Goal: Information Seeking & Learning: Learn about a topic

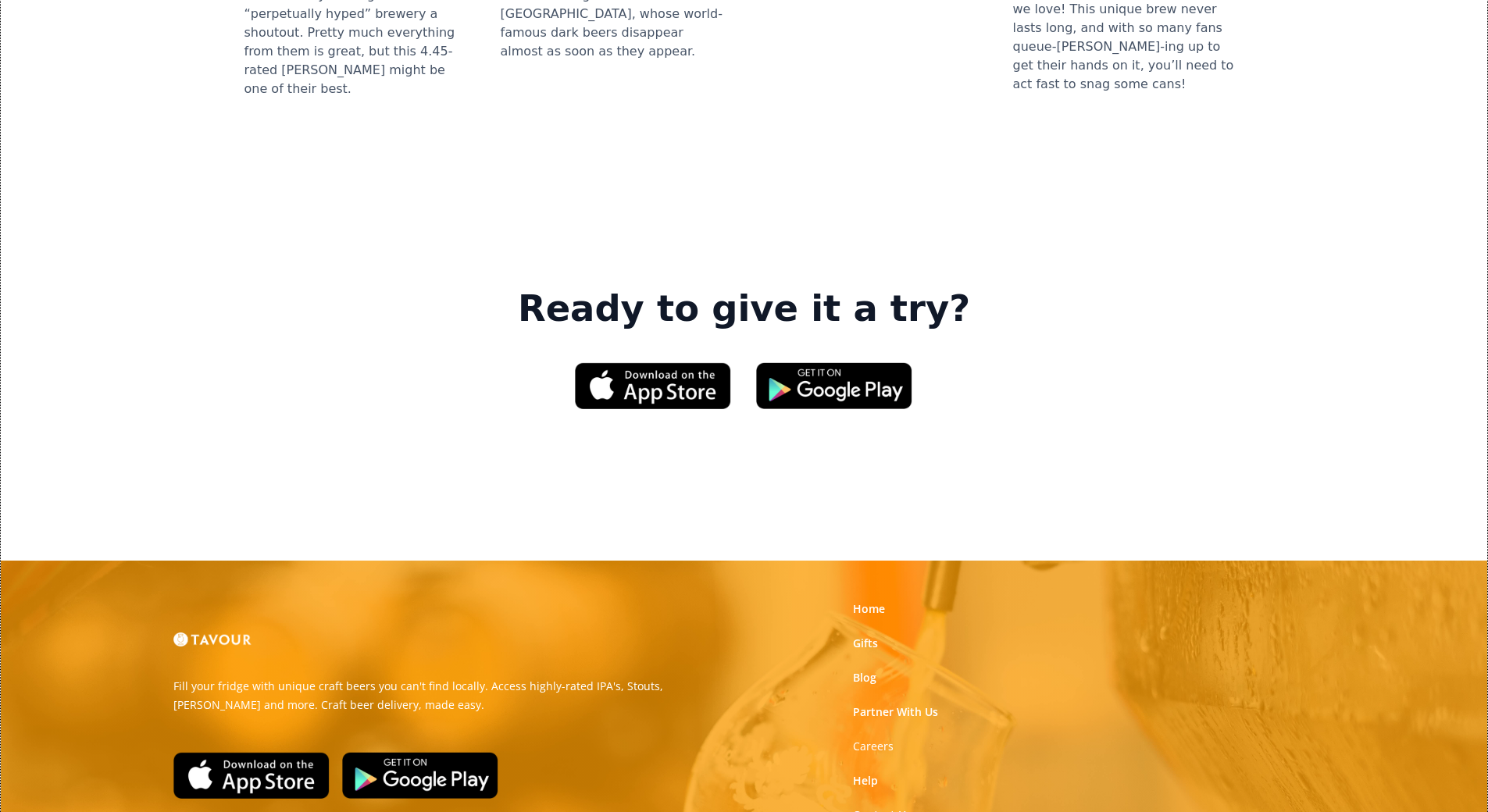
scroll to position [2288, 0]
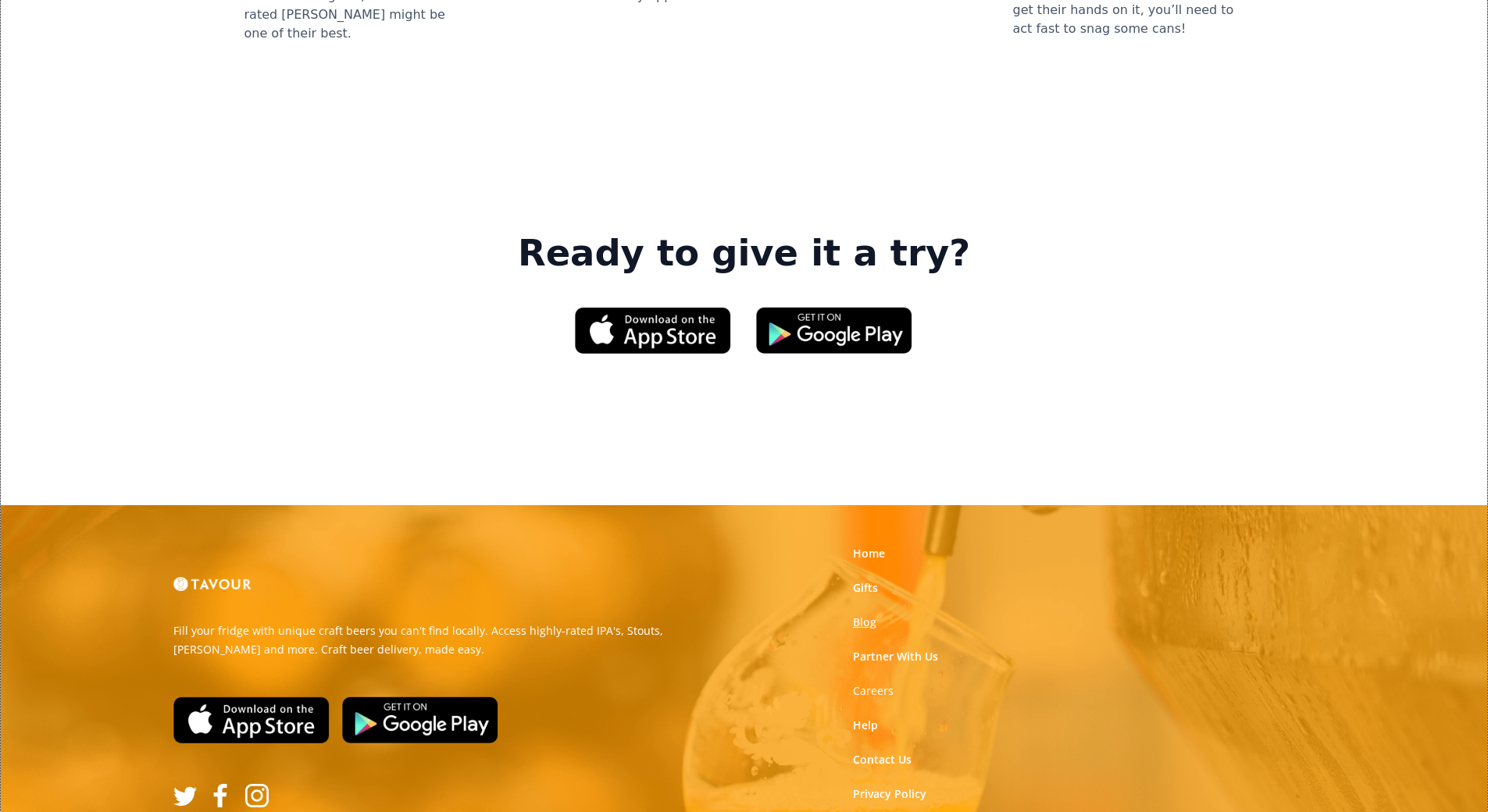
click at [853, 614] on link "Blog" at bounding box center [865, 621] width 24 height 16
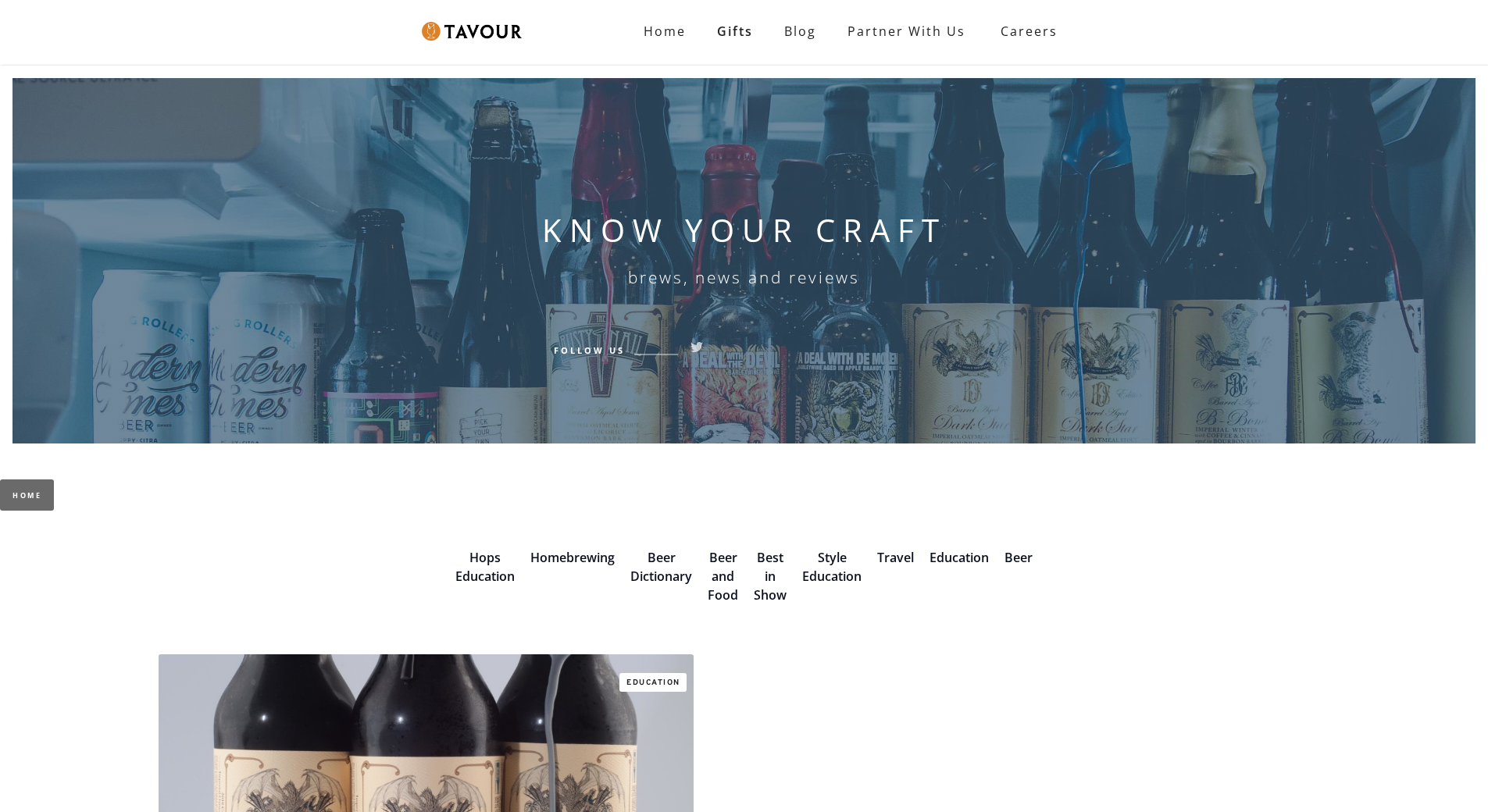
click at [853, 409] on div "KNOW YOUR CRAFT brews, news and reviews Follow Us" at bounding box center [744, 254] width 404 height 351
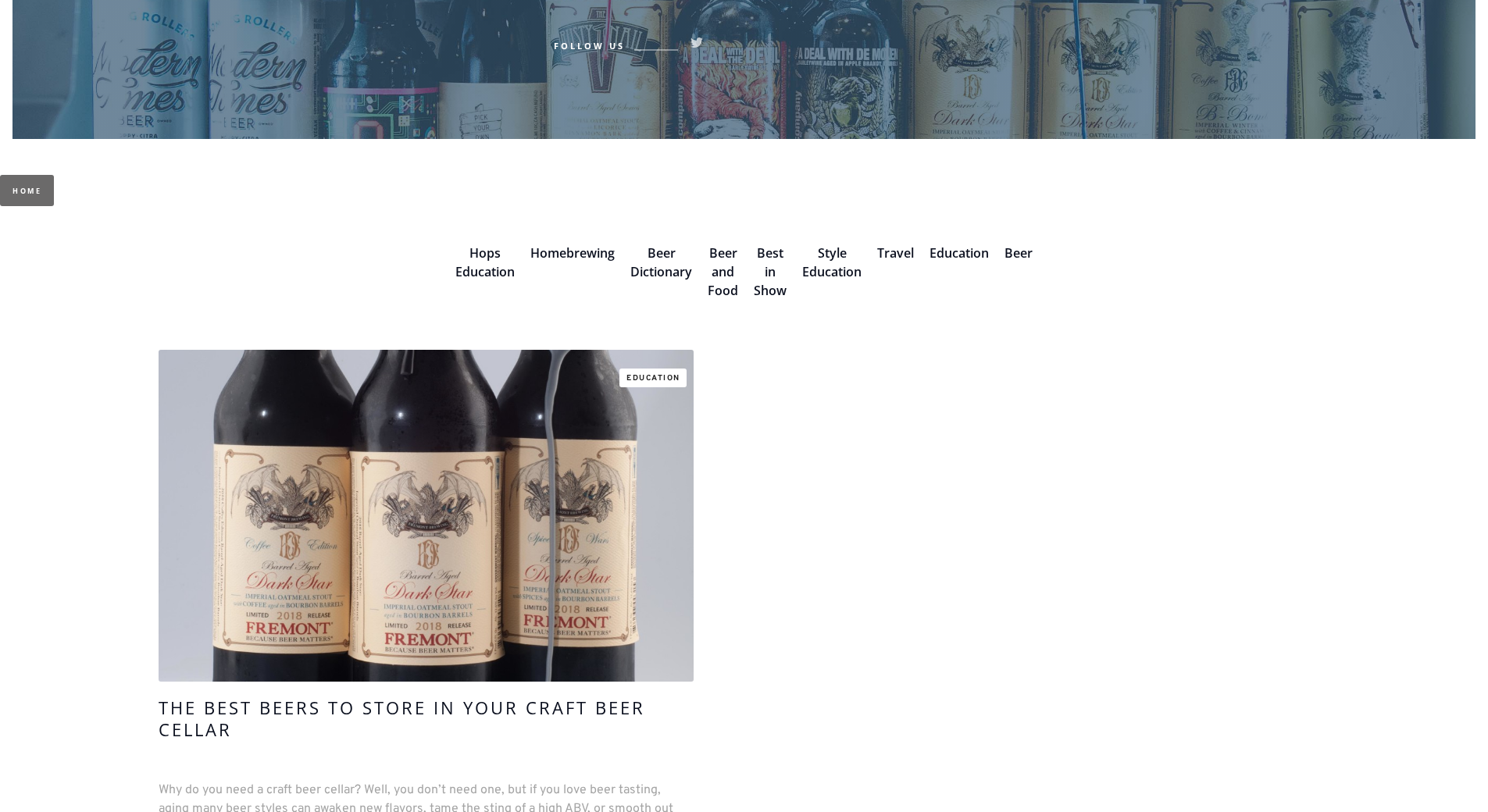
scroll to position [151, 0]
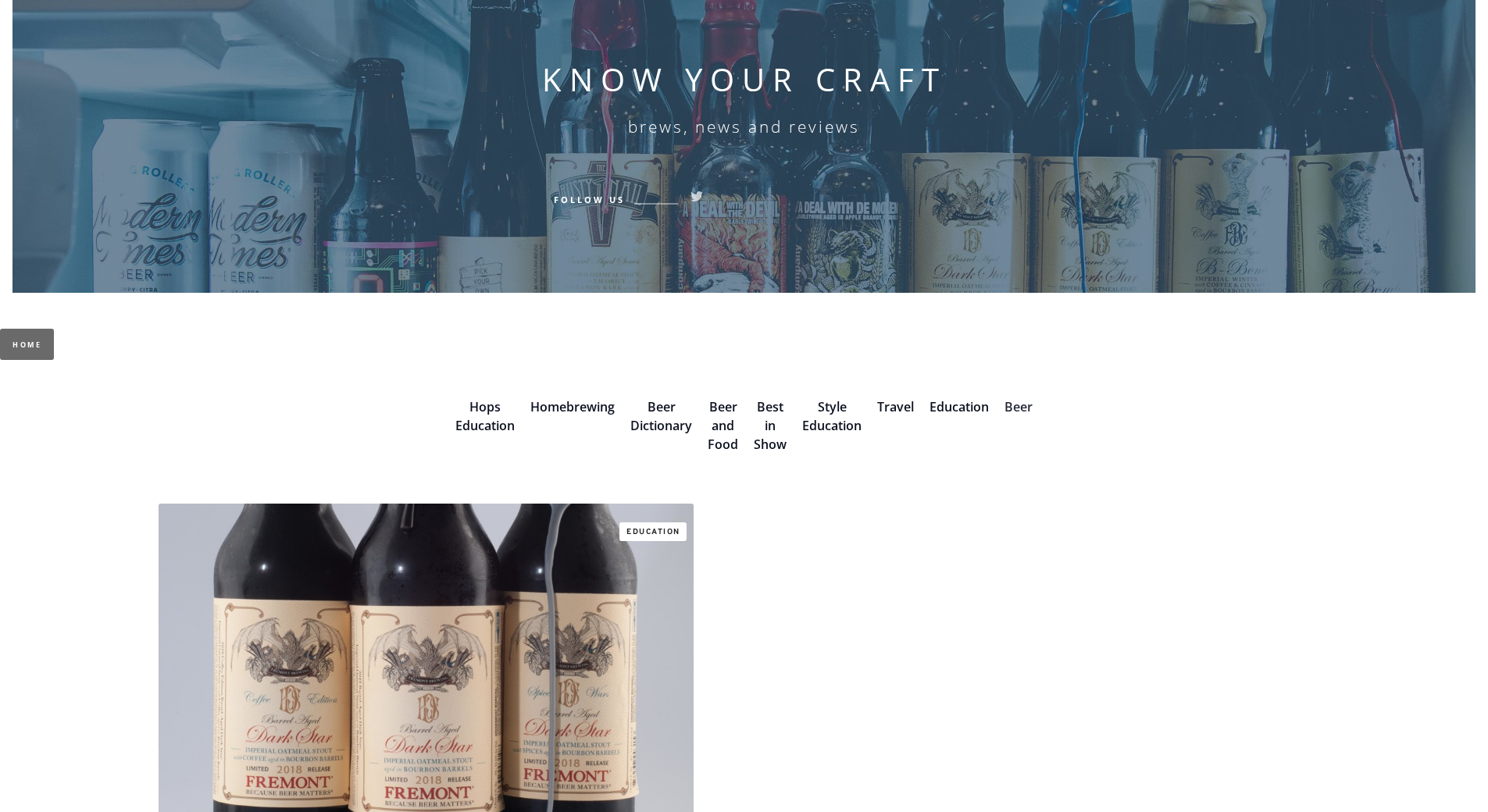
click at [1005, 398] on link "Beer" at bounding box center [1018, 406] width 28 height 17
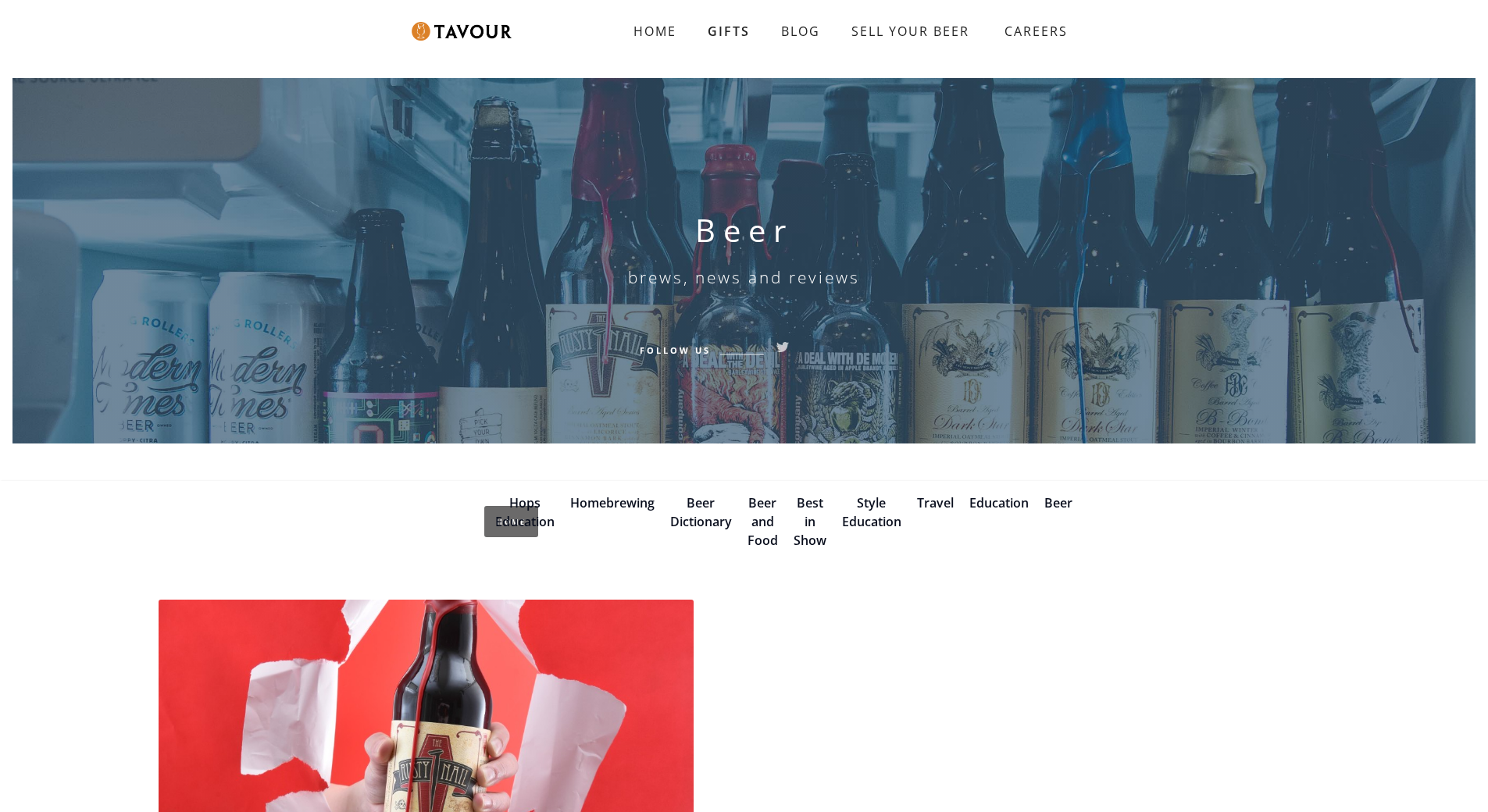
click at [1005, 398] on div "Beer brews, news and reviews Follow Us" at bounding box center [745, 254] width 1172 height 351
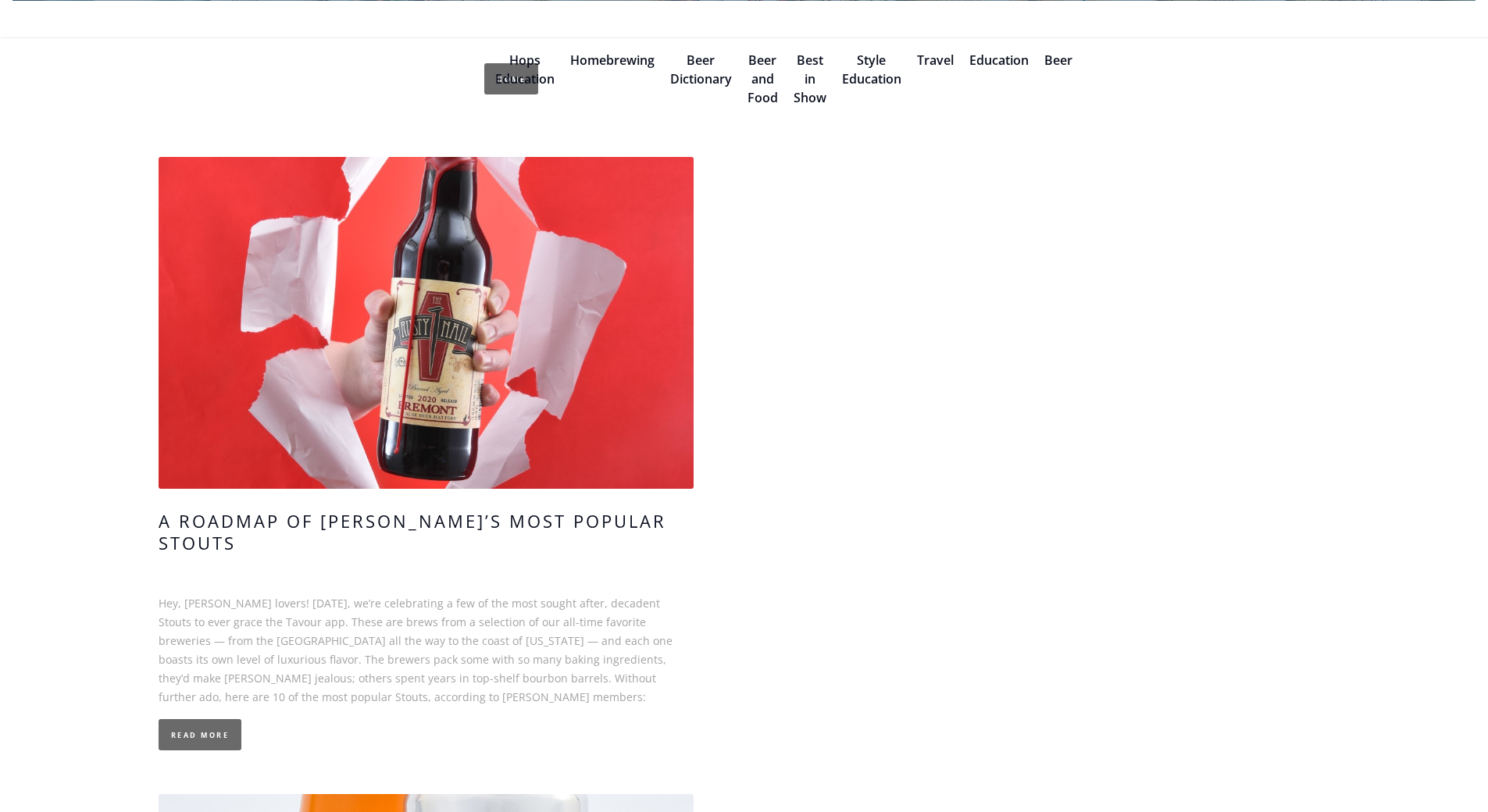
scroll to position [404, 0]
